Goal: Information Seeking & Learning: Check status

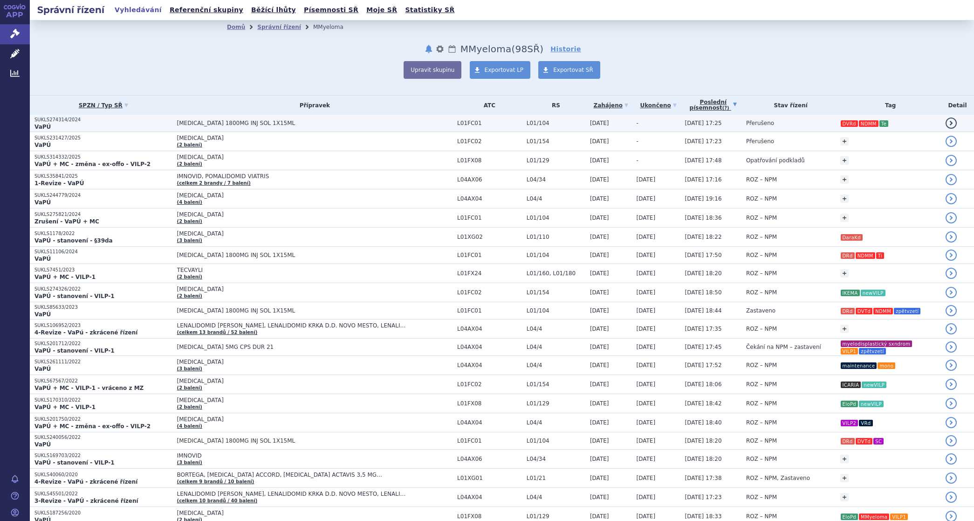
click at [68, 118] on p "SUKLS274314/2024" at bounding box center [103, 119] width 138 height 7
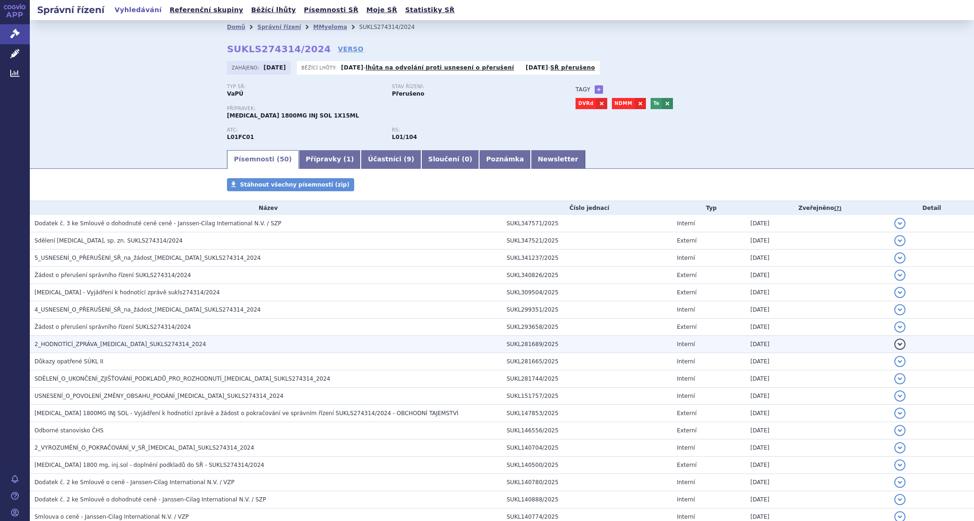
click at [114, 343] on span "2_HODNOTÍCÍ_ZPRÁVA_[MEDICAL_DATA]_SUKLS274314_2024" at bounding box center [119, 344] width 171 height 7
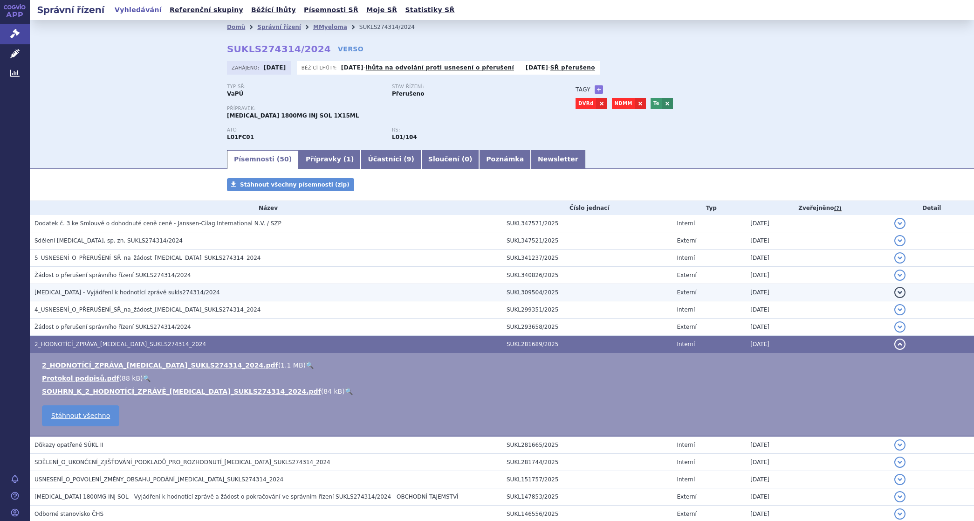
click at [101, 290] on span "[MEDICAL_DATA] - Vyjádření k hodnotící zprávě sukls274314/2024" at bounding box center [126, 292] width 185 height 7
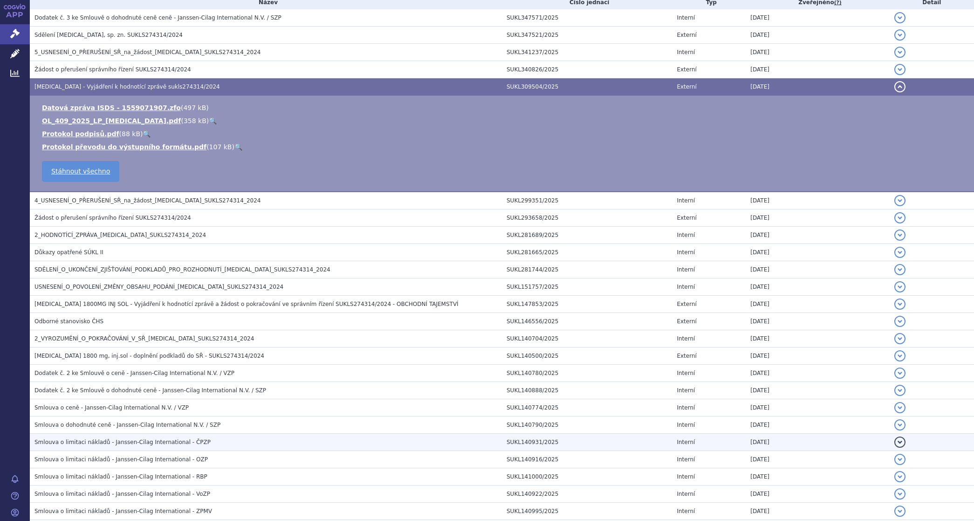
scroll to position [233, 0]
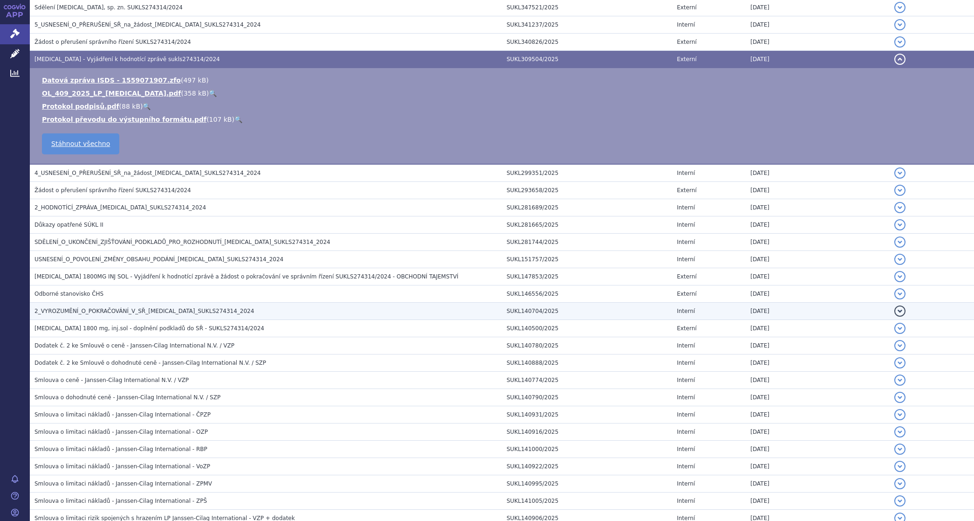
click at [63, 310] on span "2_VYROZUMĚNÍ_O_POKRAČOVÁNÍ_V_SŘ_[MEDICAL_DATA]_SUKLS274314_2024" at bounding box center [143, 311] width 219 height 7
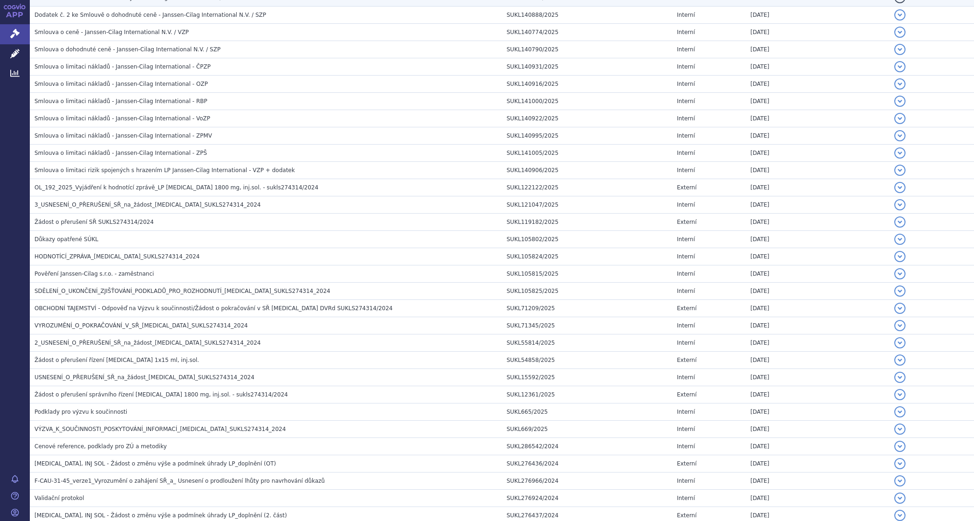
scroll to position [582, 0]
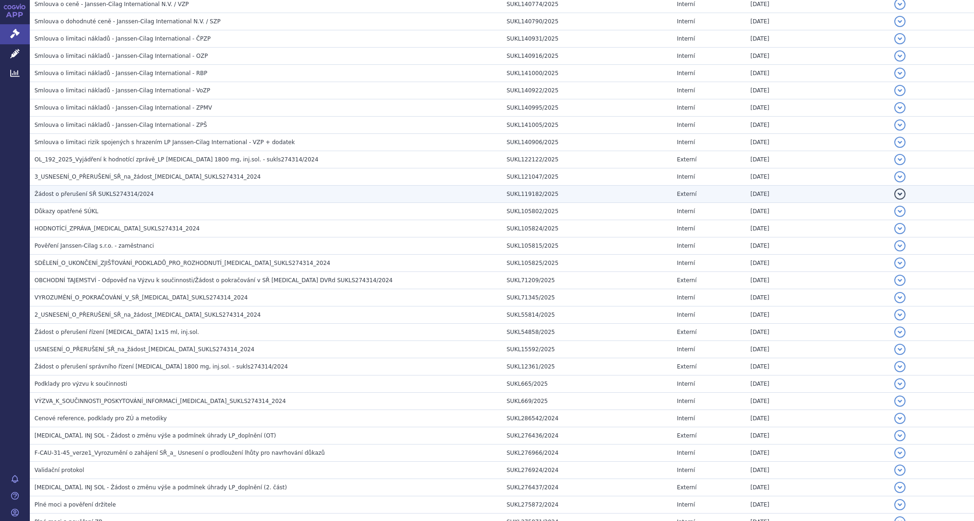
click at [80, 194] on span "Žádost o přerušení SŘ SUKLS274314/2024" at bounding box center [93, 194] width 119 height 7
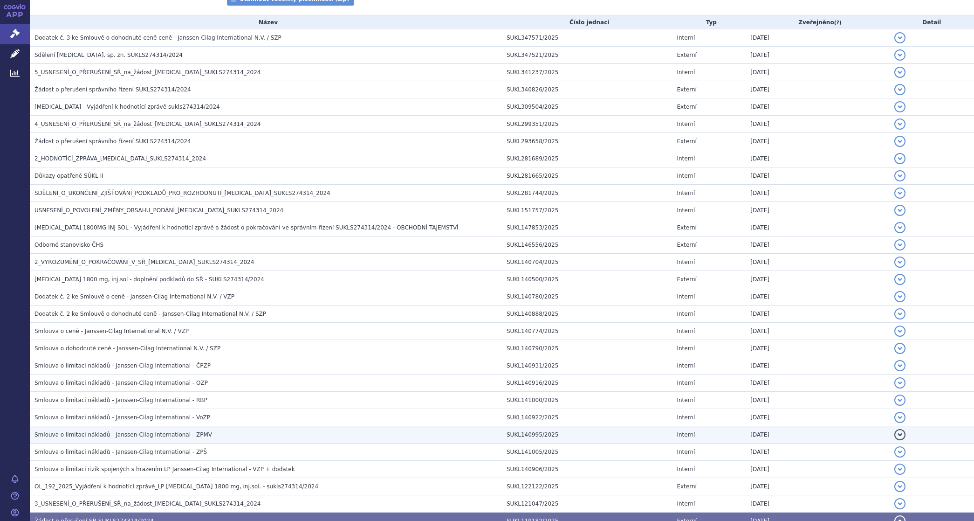
scroll to position [163, 0]
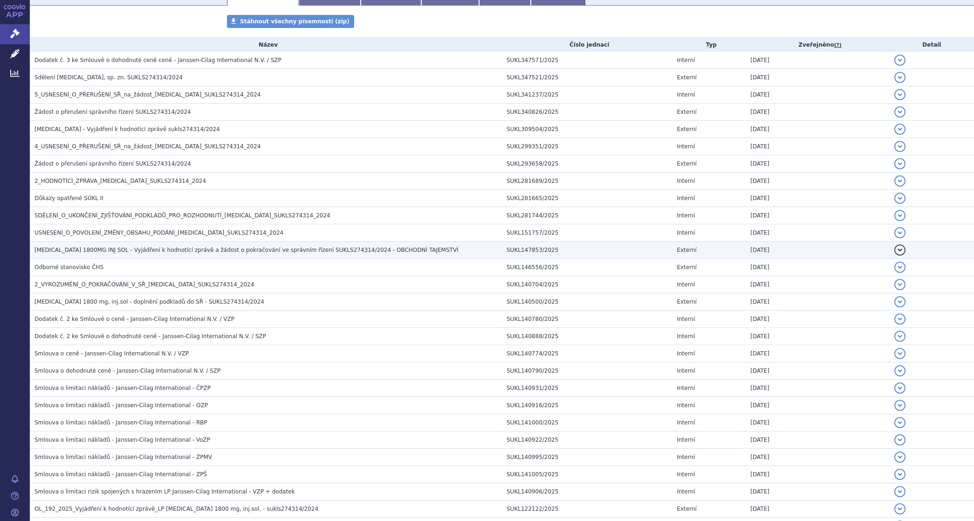
click at [65, 247] on span "DARZALEX 1800MG INJ SOL - Vyjádření k hodnotící zprávě a žádost o pokračování v…" at bounding box center [246, 250] width 424 height 7
